Goal: Task Accomplishment & Management: Manage account settings

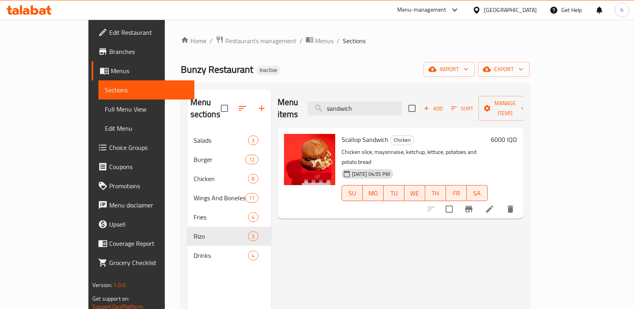
scroll to position [6, 0]
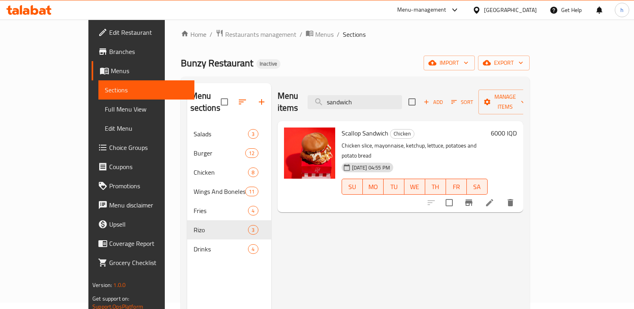
click at [32, 10] on icon at bounding box center [35, 10] width 8 height 10
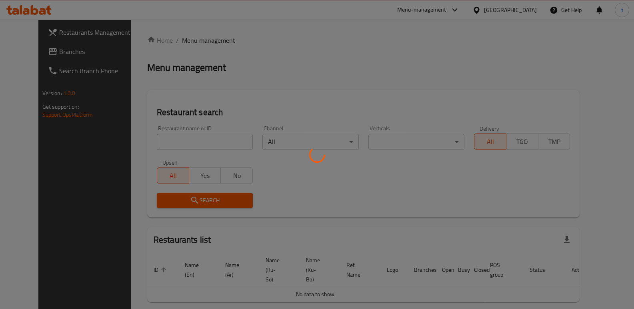
scroll to position [6, 0]
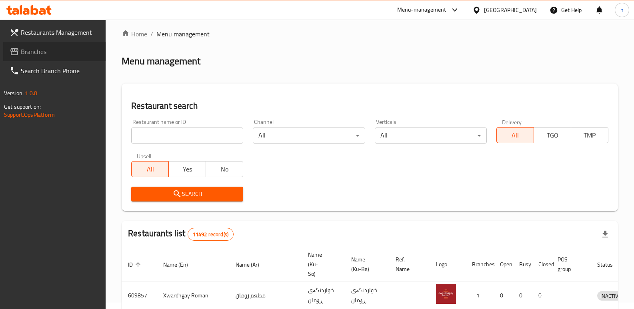
click at [32, 53] on span "Branches" at bounding box center [60, 52] width 79 height 10
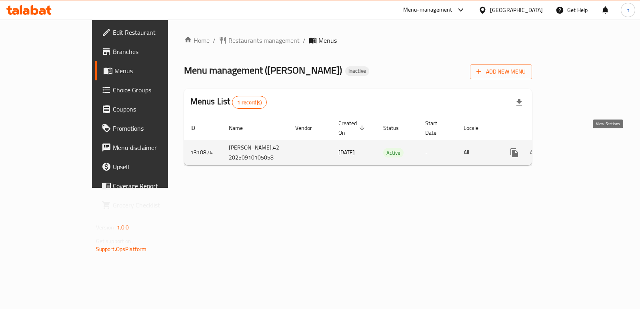
click at [576, 148] on icon "enhanced table" at bounding box center [572, 153] width 10 height 10
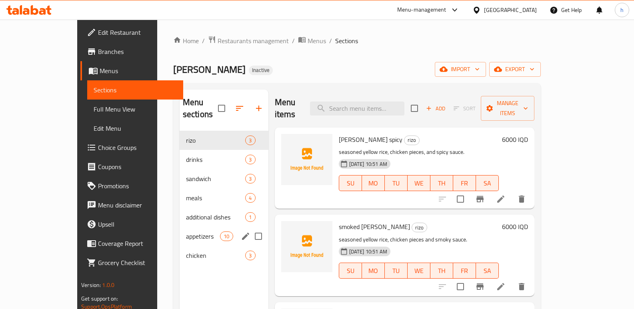
click at [186, 231] on span "appetizers" at bounding box center [203, 236] width 34 height 10
